Goal: Task Accomplishment & Management: Manage account settings

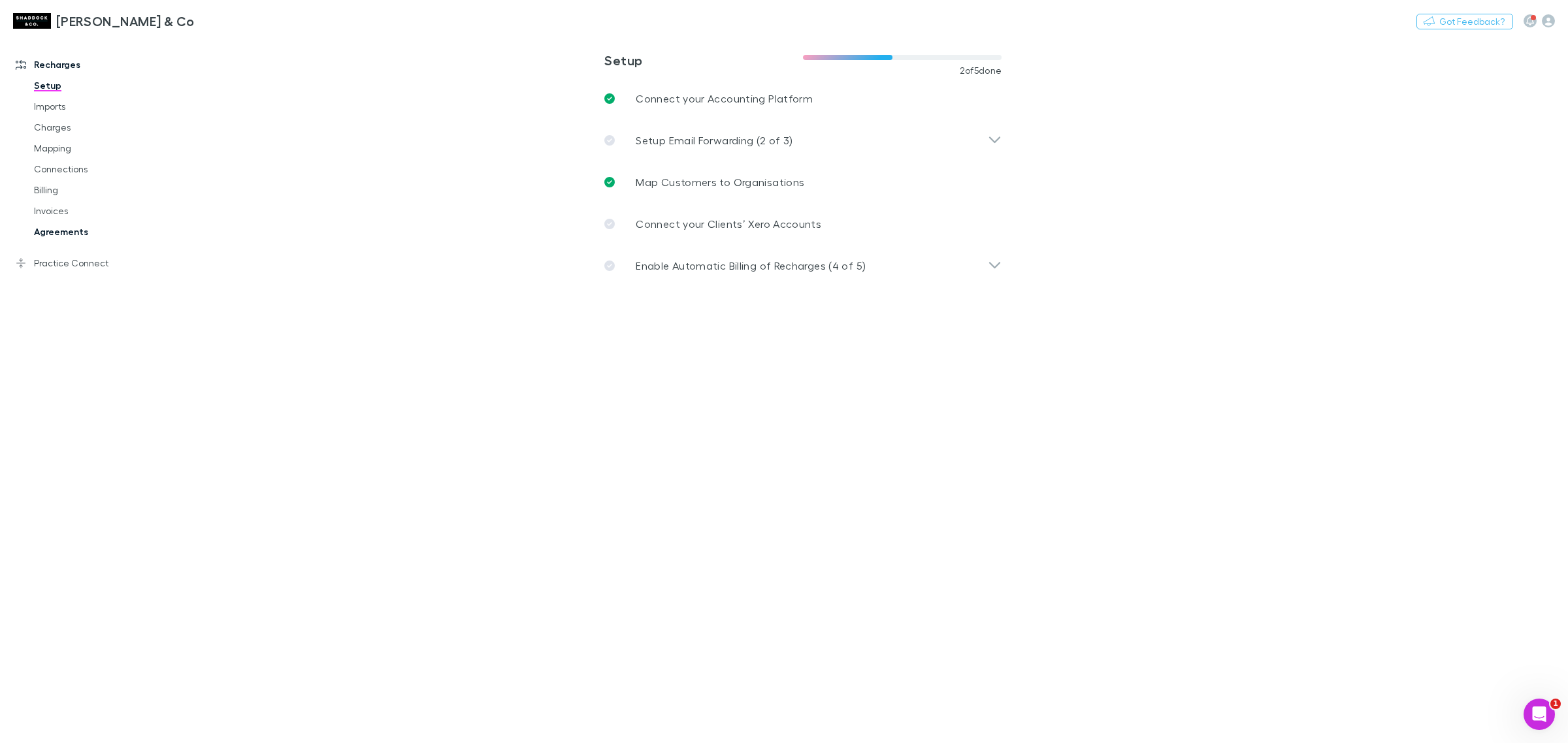
click at [69, 223] on link "Agreements" at bounding box center [102, 231] width 163 height 21
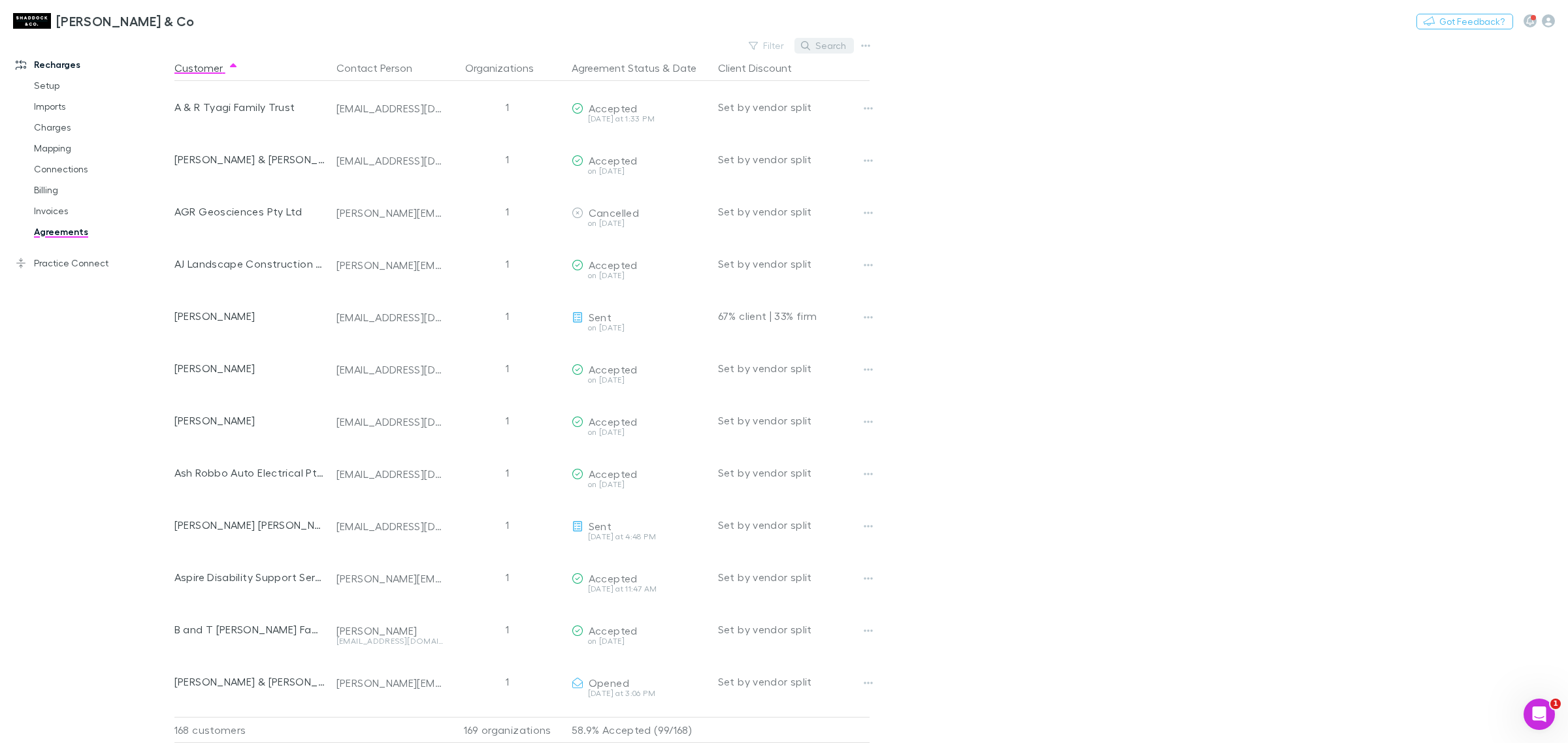
click at [836, 46] on button "Search" at bounding box center [824, 45] width 59 height 15
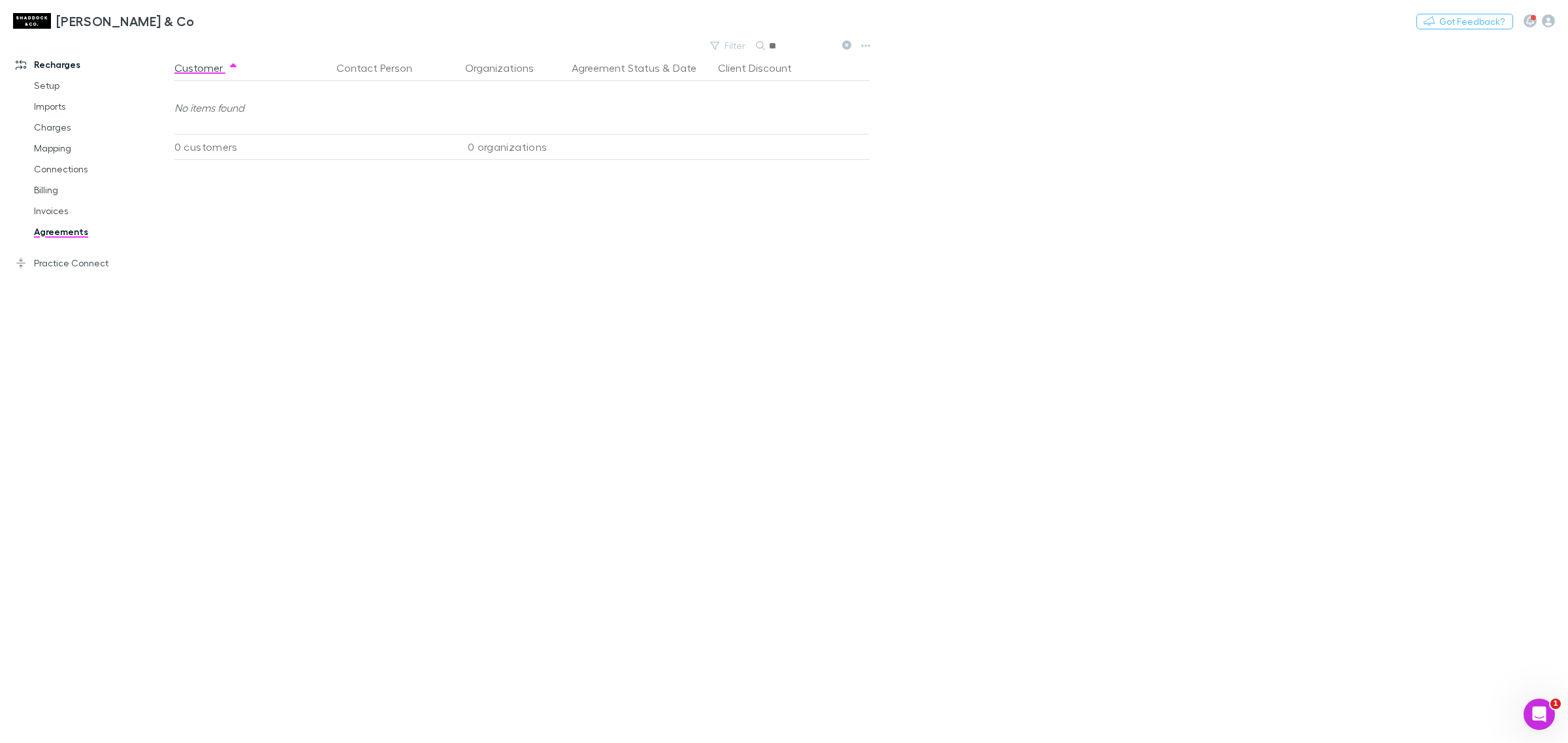
type input "*"
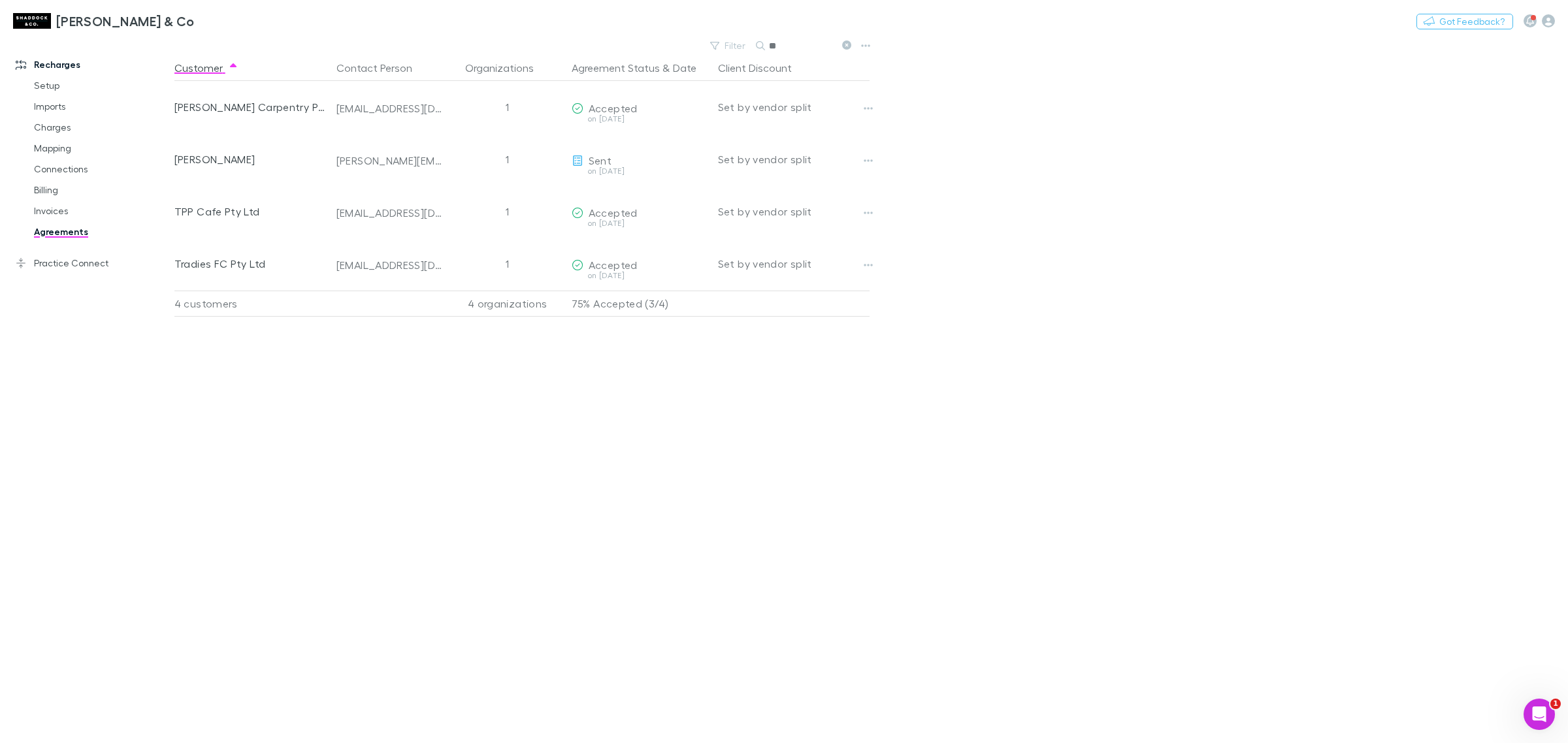
type input "*"
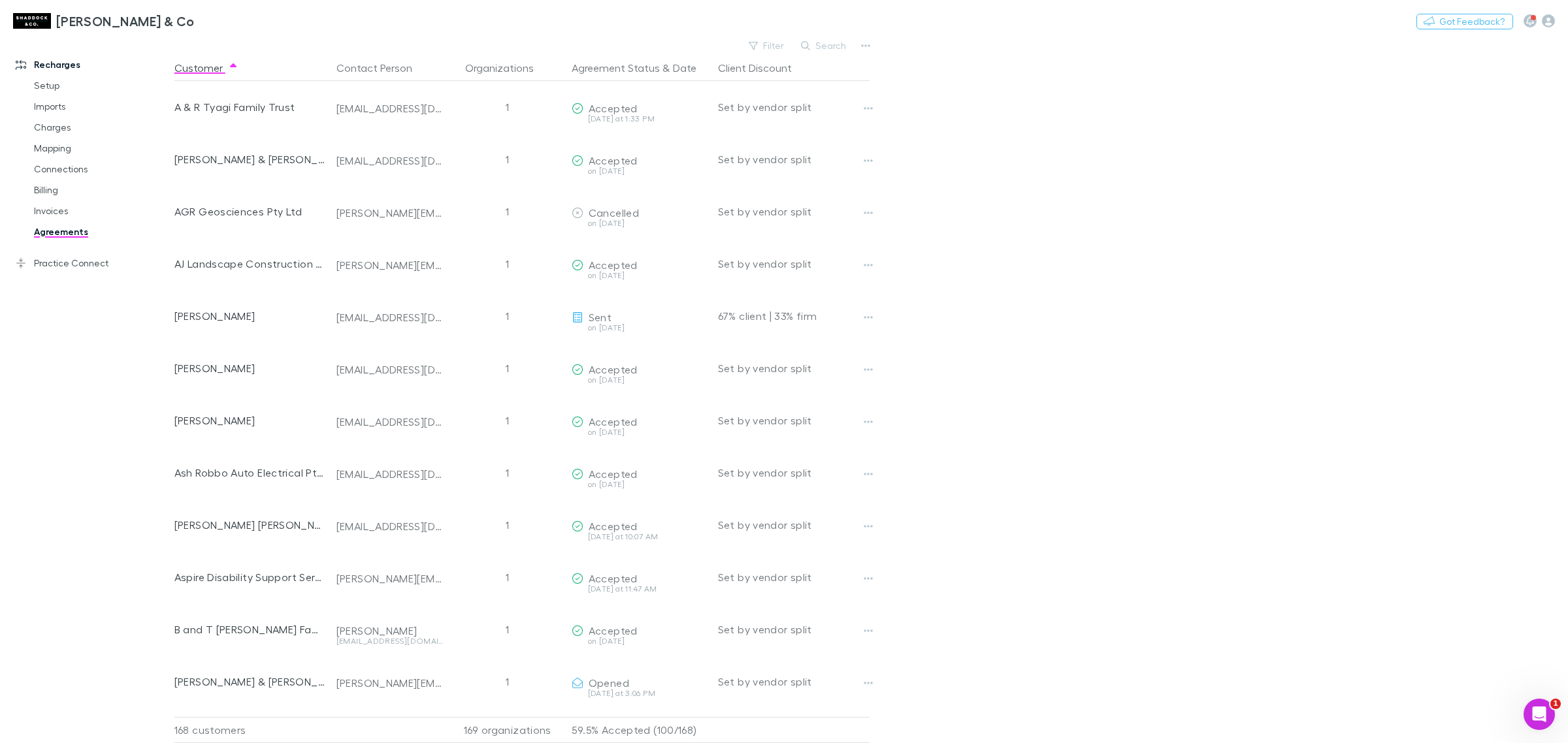
click at [58, 227] on link "Agreements" at bounding box center [102, 231] width 163 height 21
click at [683, 722] on p "59.5% Accepted (100/168)" at bounding box center [639, 730] width 136 height 25
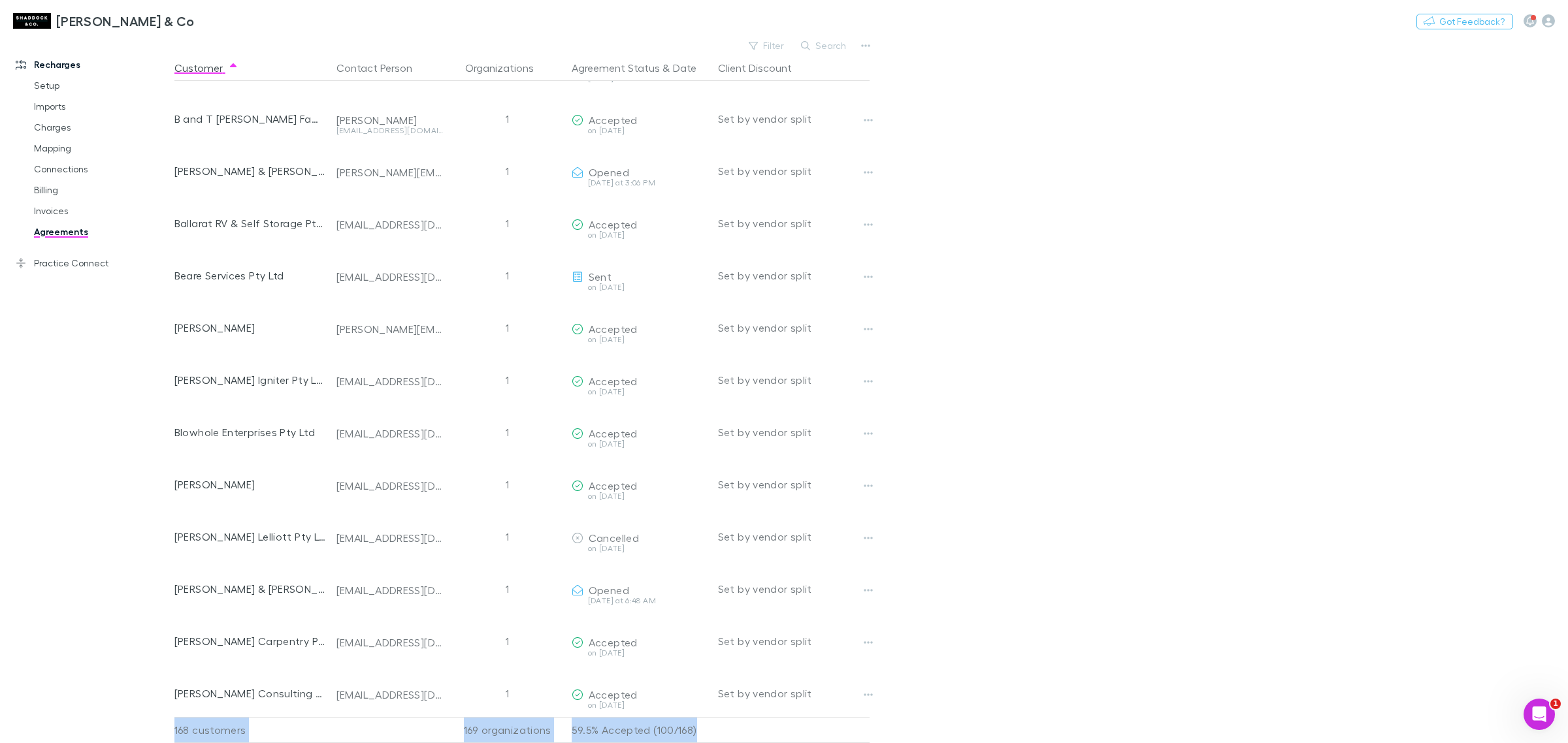
drag, startPoint x: 700, startPoint y: 722, endPoint x: 655, endPoint y: 732, distance: 46.1
click at [655, 732] on div "Customer Contact Person Organizations Agreement Status & Date Client Discount A…" at bounding box center [534, 399] width 718 height 688
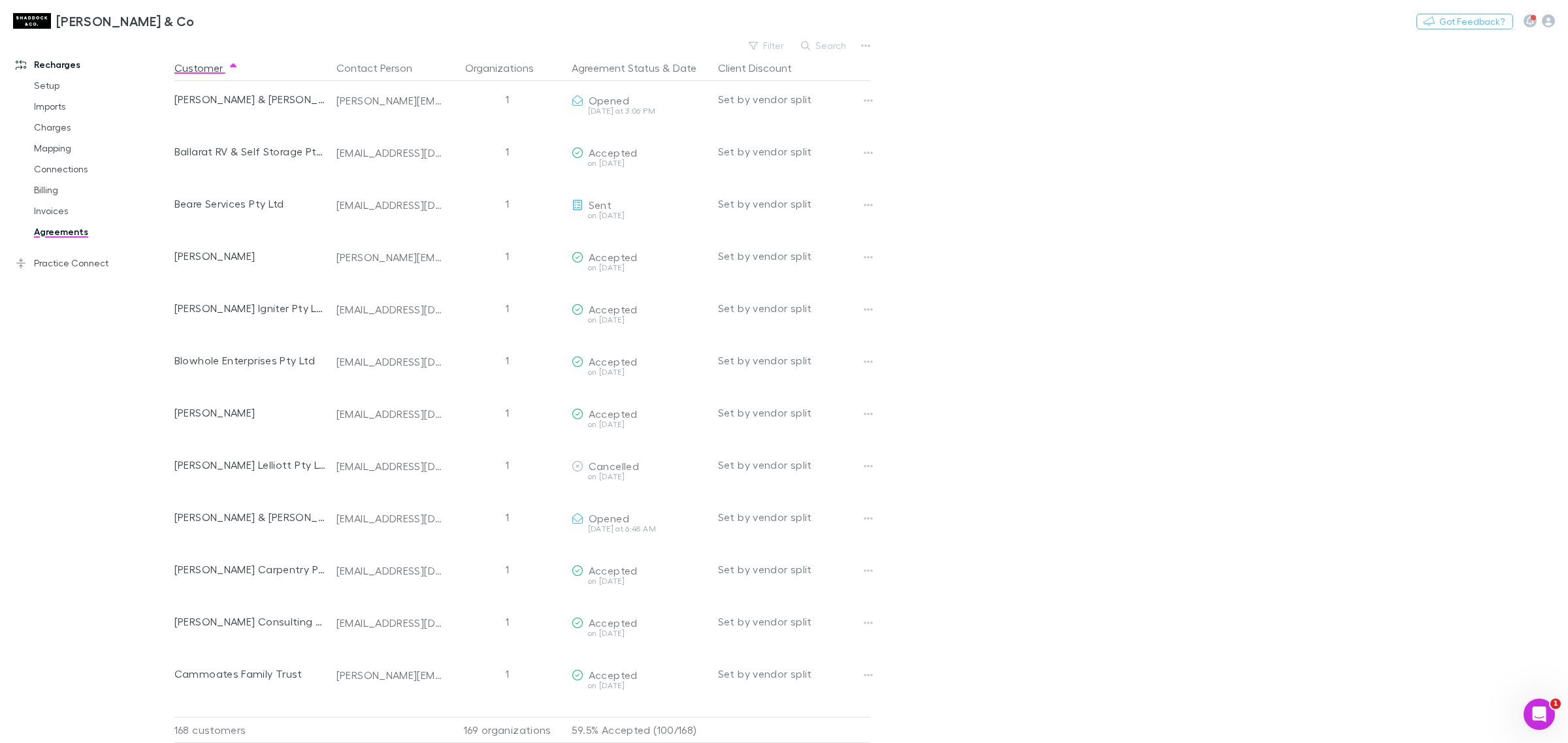
click at [1130, 601] on main "Filter Search Customer Contact Person Organizations Agreement Status & Date Cli…" at bounding box center [871, 390] width 1393 height 707
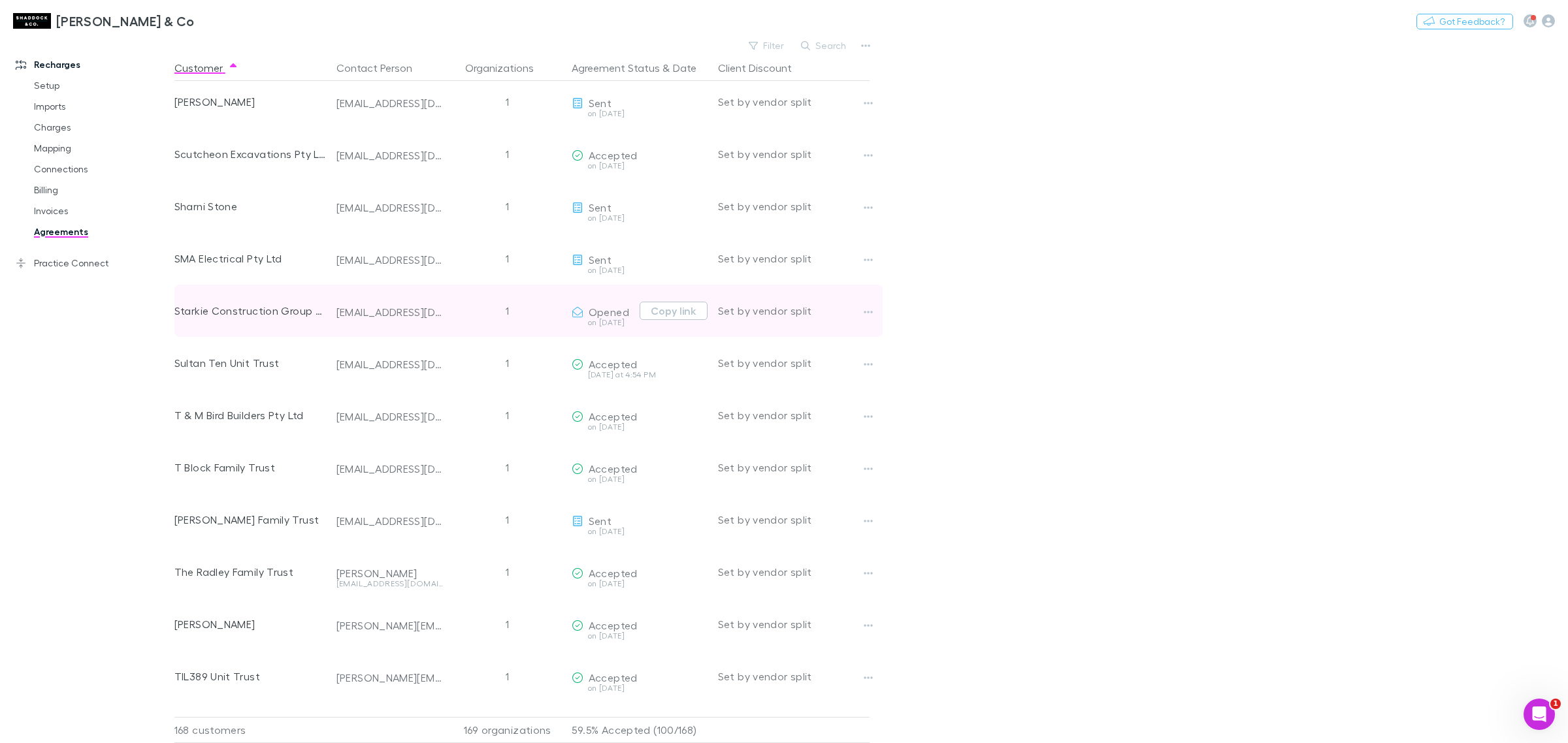
scroll to position [7173, 0]
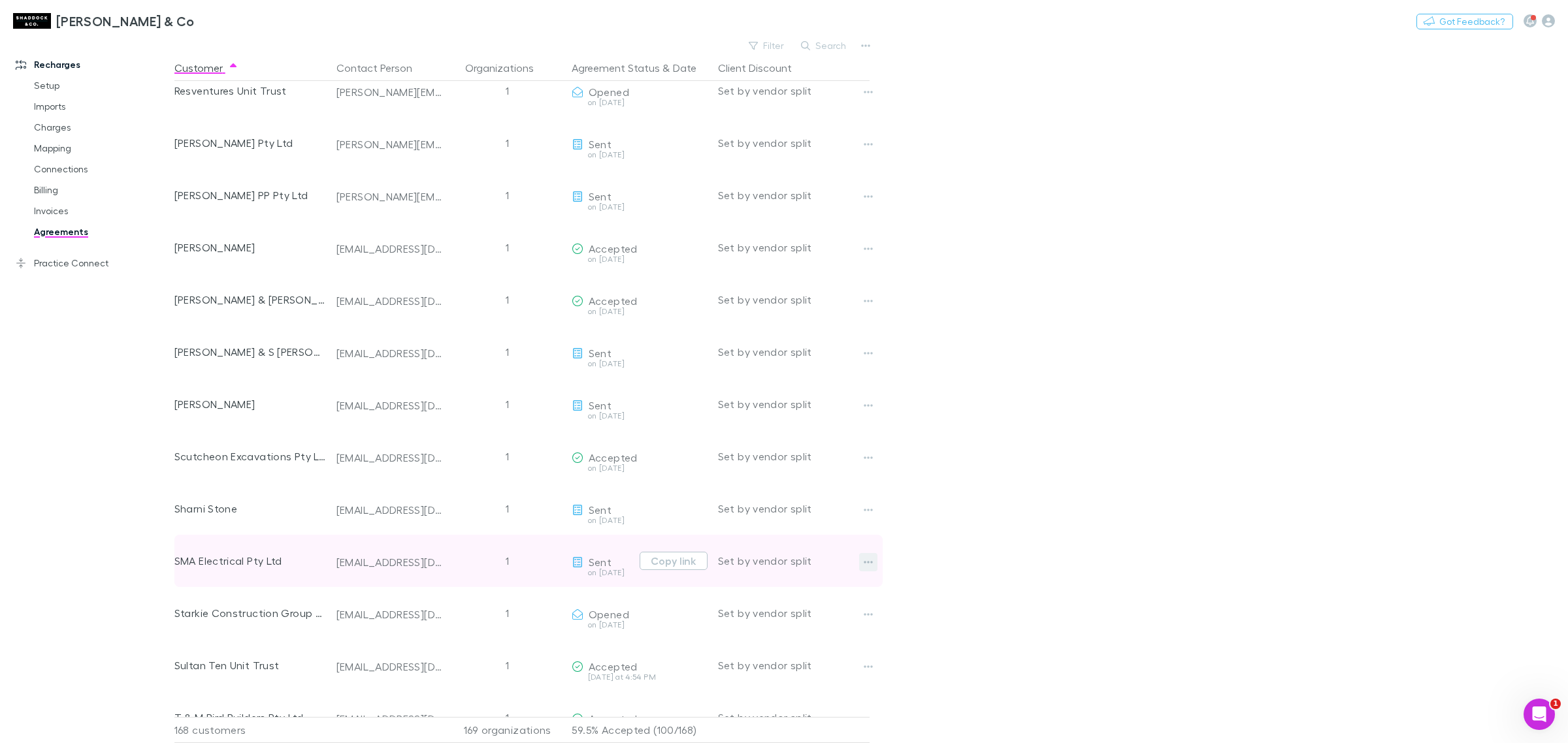
click at [862, 558] on button "button" at bounding box center [868, 562] width 18 height 18
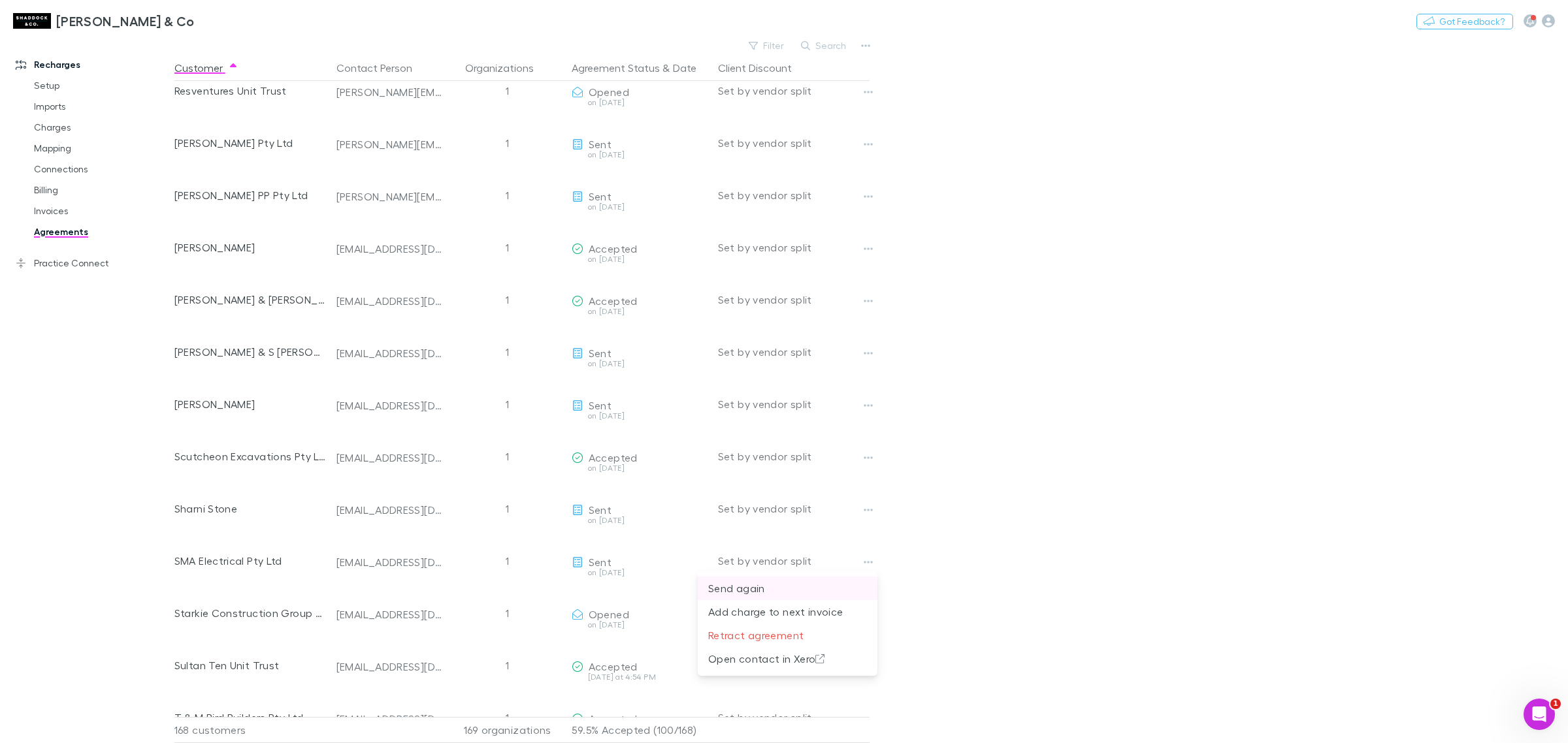
click at [809, 584] on p "Send again" at bounding box center [788, 588] width 159 height 15
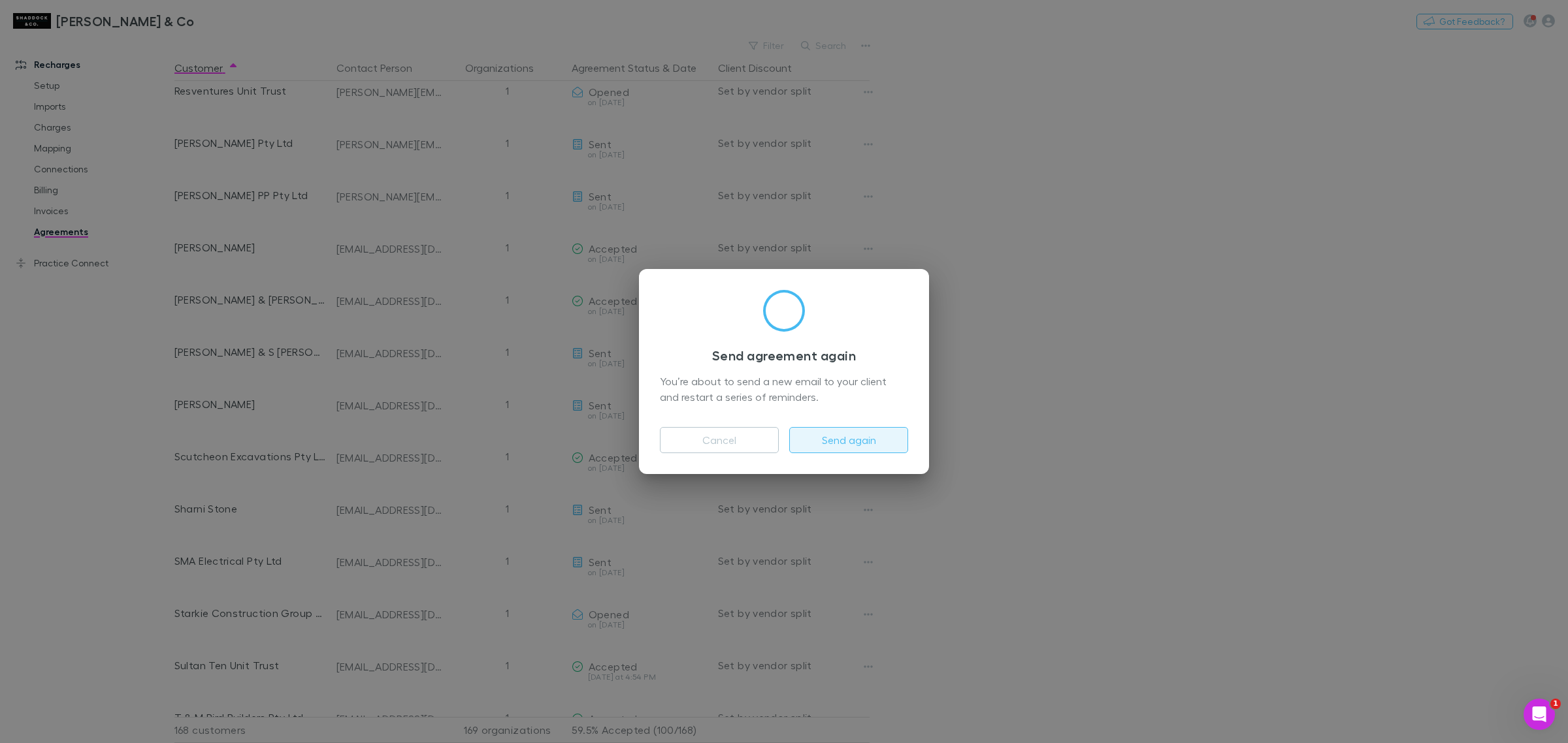
click at [850, 441] on button "Send again" at bounding box center [848, 440] width 119 height 26
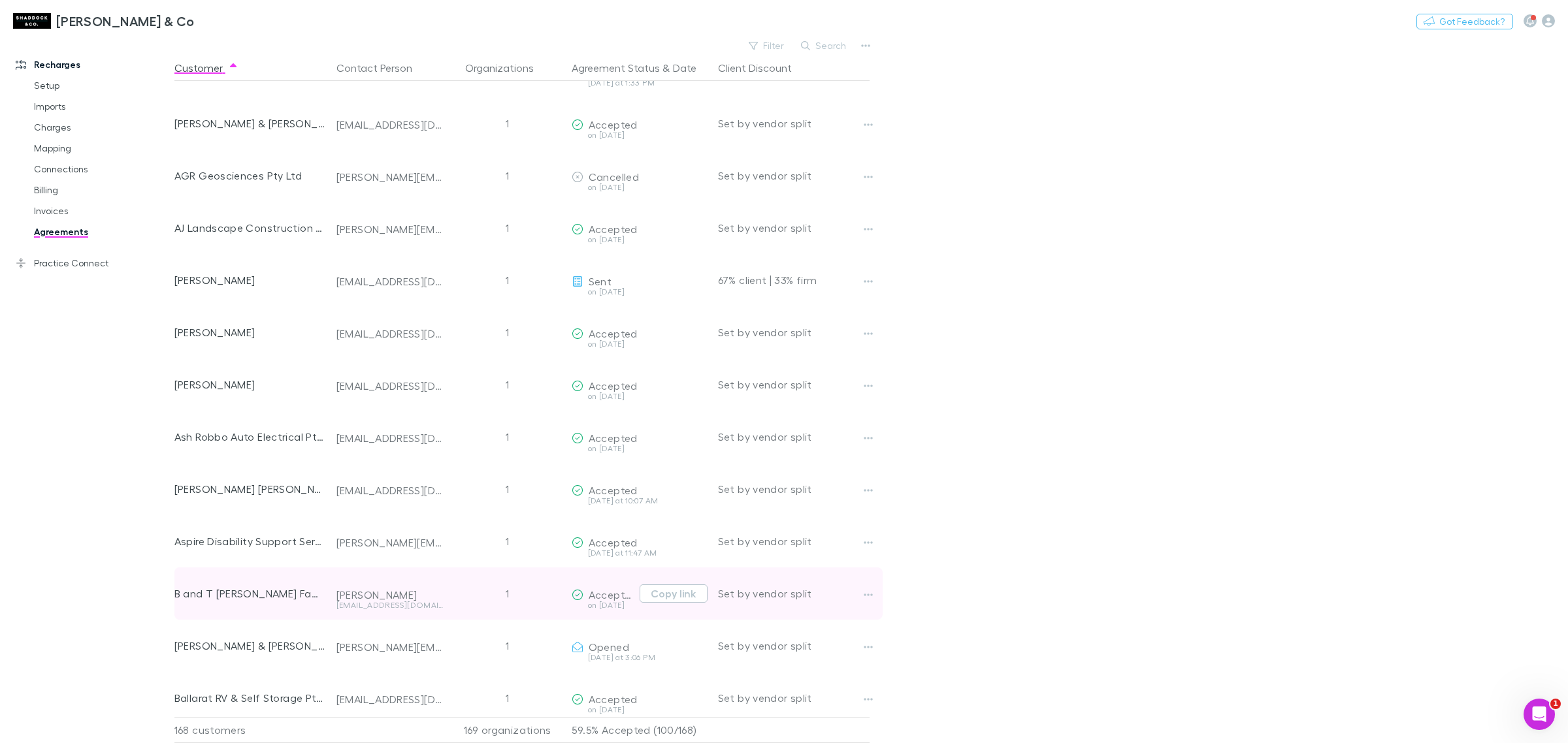
scroll to position [0, 0]
